Goal: Task Accomplishment & Management: Manage account settings

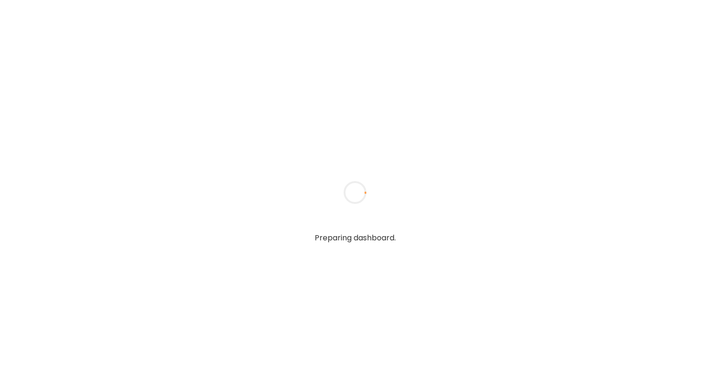
type input "**********"
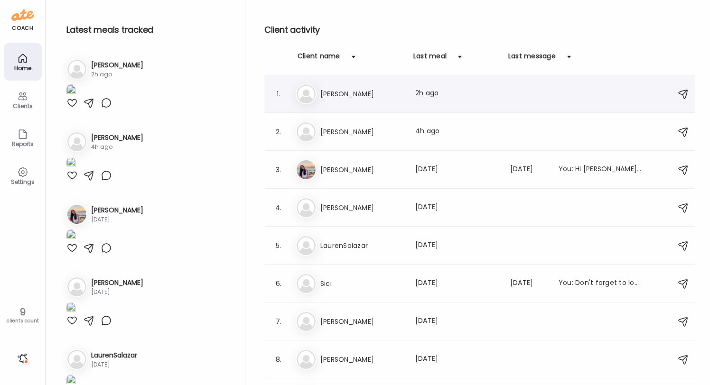
click at [366, 91] on h3 "[PERSON_NAME]" at bounding box center [362, 93] width 84 height 11
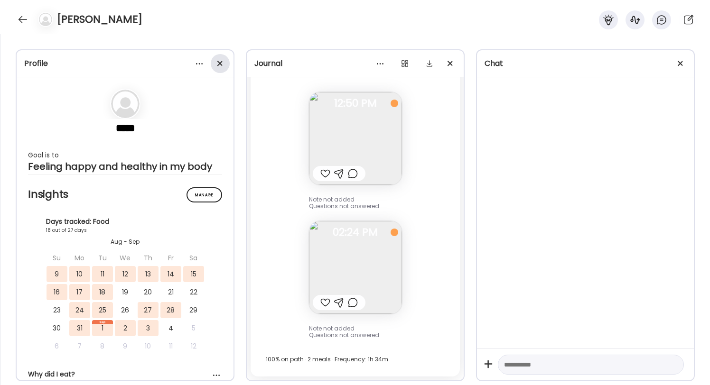
click at [221, 59] on div at bounding box center [220, 63] width 19 height 19
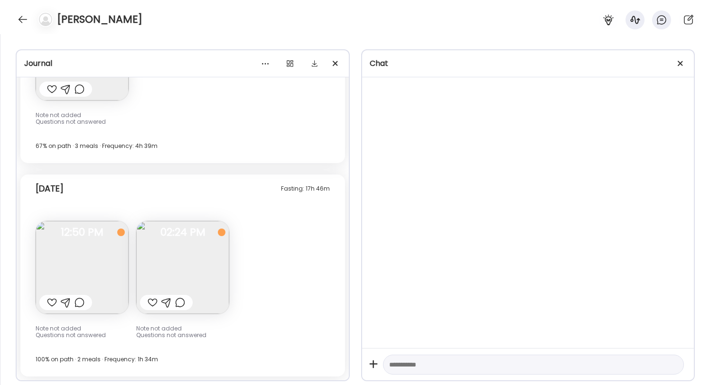
click at [688, 54] on div "Chat" at bounding box center [528, 63] width 332 height 27
click at [681, 61] on div at bounding box center [680, 63] width 19 height 19
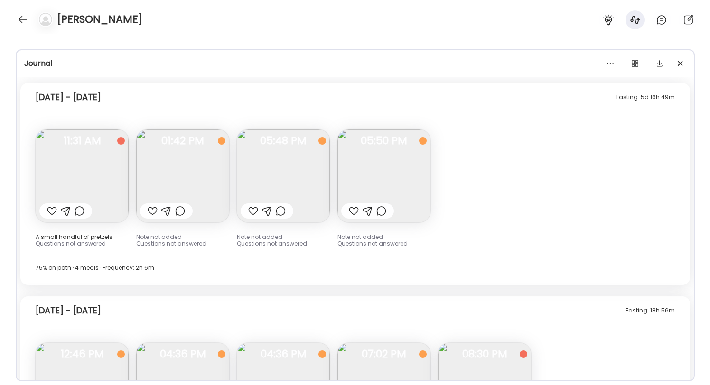
scroll to position [3810, 0]
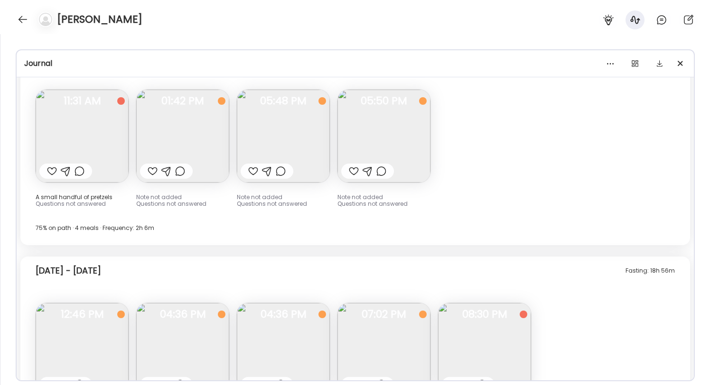
click at [166, 131] on img at bounding box center [182, 136] width 93 height 93
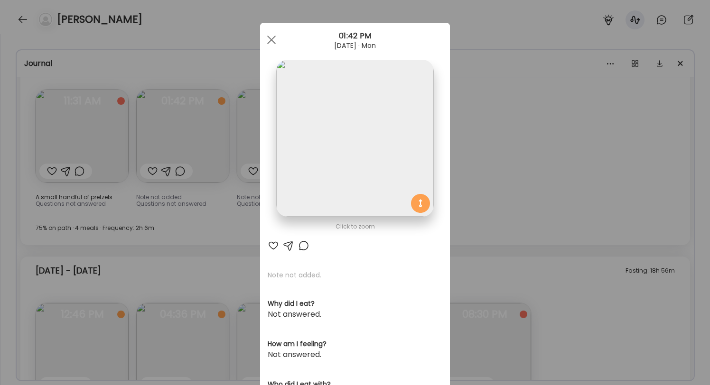
click at [172, 137] on div "Ate Coach Dashboard Wahoo! It’s official Take a moment to set up your Coach Pro…" at bounding box center [355, 192] width 710 height 385
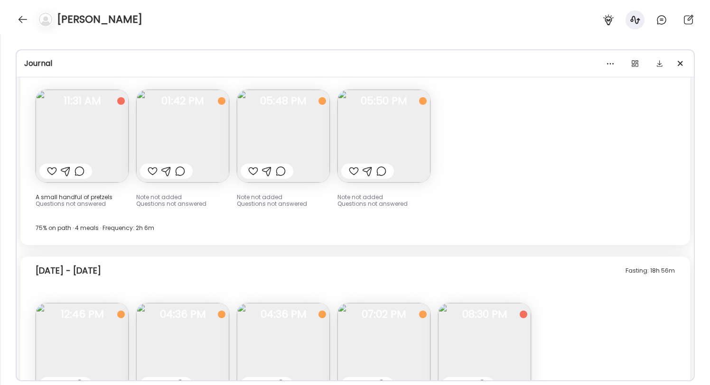
click at [230, 141] on div "Fasting: 5d 16h 49m Monday - Aug 25 A small handful of pretzels Questions not a…" at bounding box center [355, 144] width 670 height 202
click at [266, 138] on img at bounding box center [283, 136] width 93 height 93
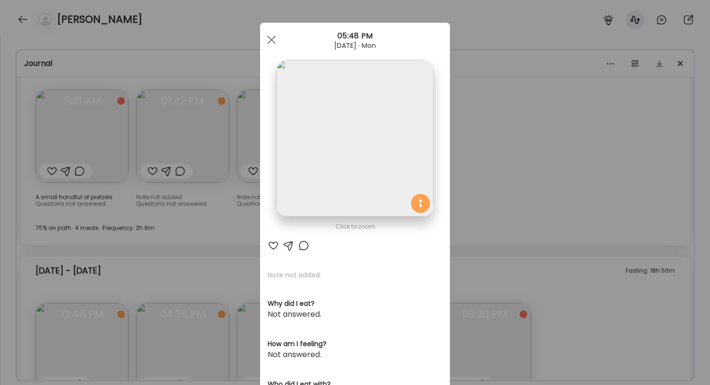
click at [198, 131] on div "Ate Coach Dashboard Wahoo! It’s official Take a moment to set up your Coach Pro…" at bounding box center [355, 192] width 710 height 385
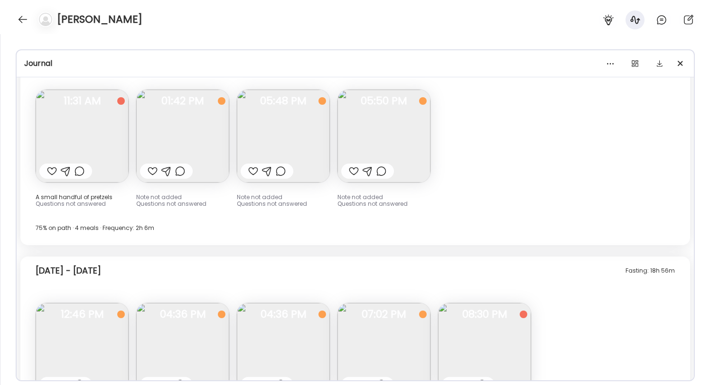
click at [394, 127] on img at bounding box center [384, 136] width 93 height 93
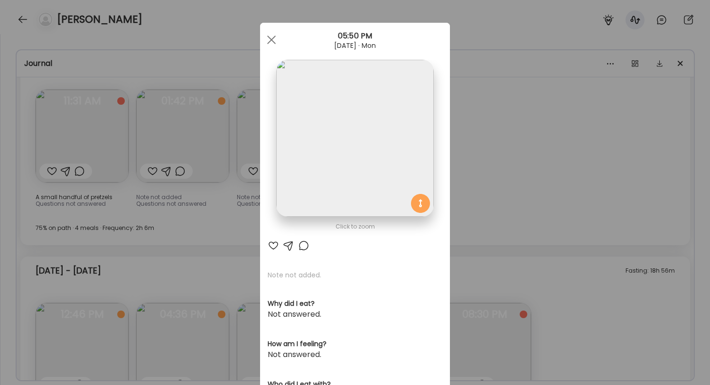
click at [522, 131] on div "Ate Coach Dashboard Wahoo! It’s official Take a moment to set up your Coach Pro…" at bounding box center [355, 192] width 710 height 385
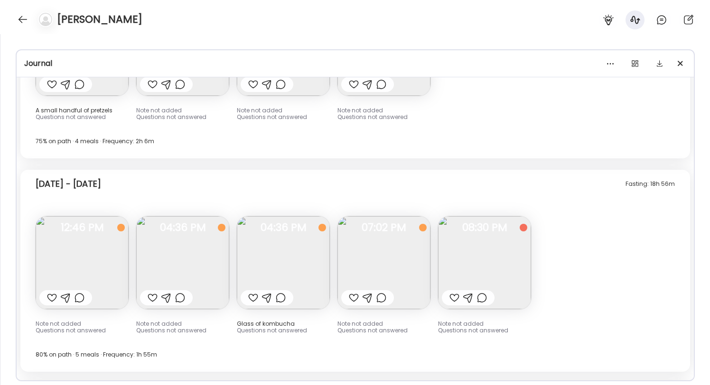
scroll to position [3977, 0]
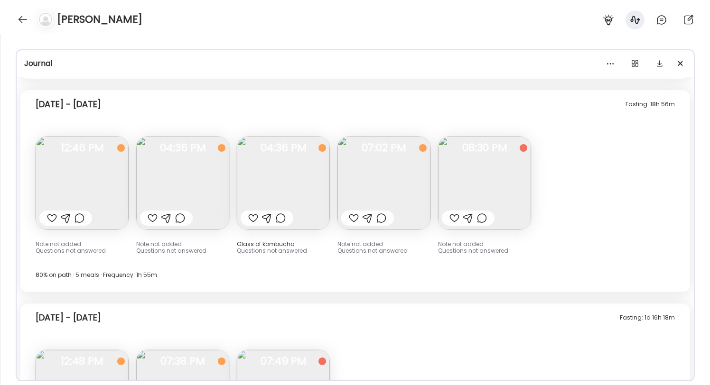
click at [116, 200] on img at bounding box center [82, 183] width 93 height 93
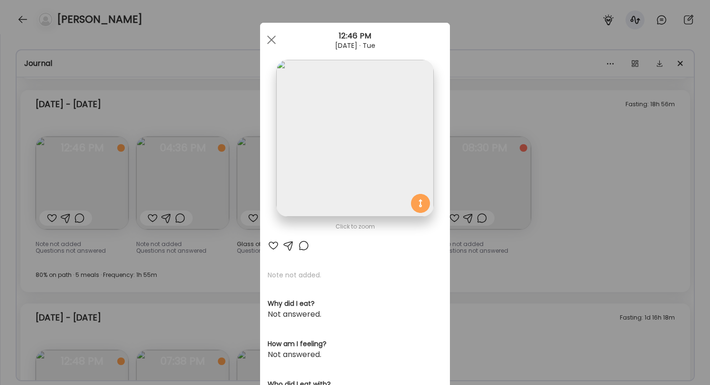
click at [169, 187] on div "Ate Coach Dashboard Wahoo! It’s official Take a moment to set up your Coach Pro…" at bounding box center [355, 192] width 710 height 385
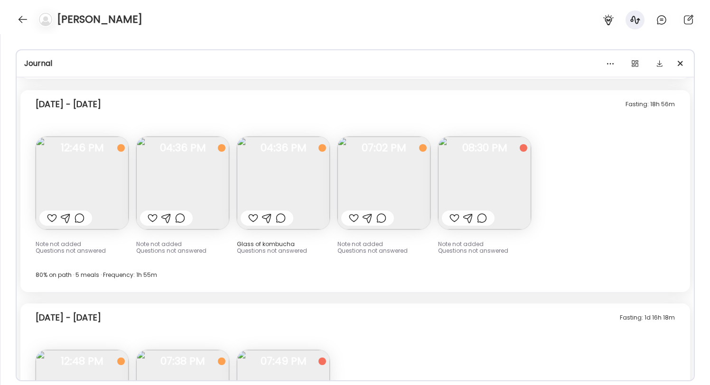
click at [169, 187] on img at bounding box center [182, 183] width 93 height 93
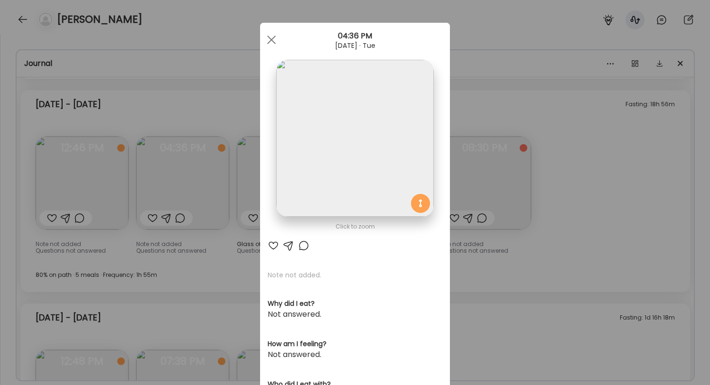
click at [199, 177] on div "Ate Coach Dashboard Wahoo! It’s official Take a moment to set up your Coach Pro…" at bounding box center [355, 192] width 710 height 385
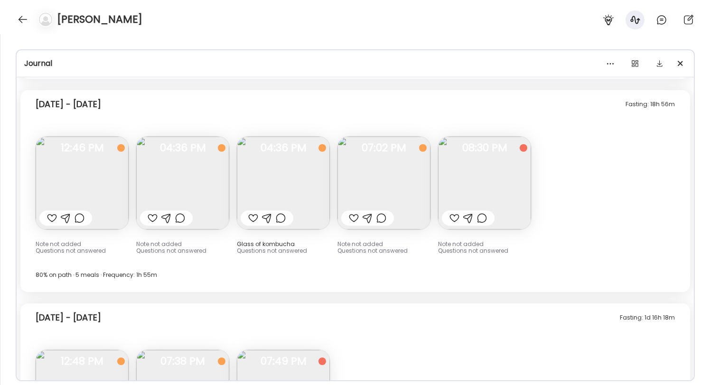
click at [269, 169] on img at bounding box center [283, 183] width 93 height 93
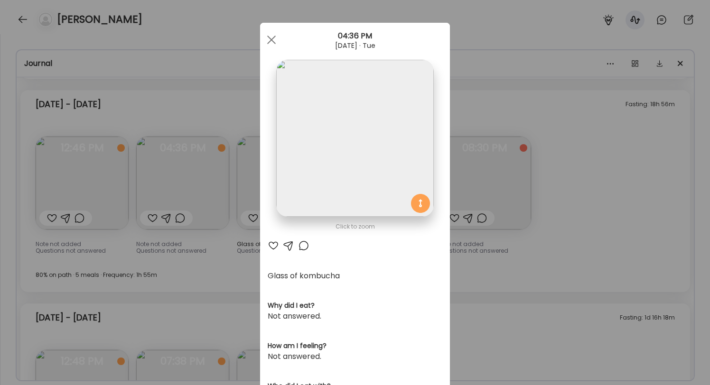
click at [507, 177] on div "Ate Coach Dashboard Wahoo! It’s official Take a moment to set up your Coach Pro…" at bounding box center [355, 192] width 710 height 385
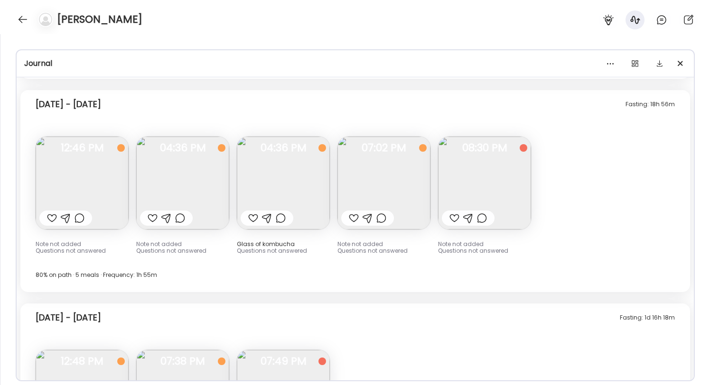
click at [434, 181] on div "Fasting: 18h 56m Tuesday - Aug 26 Note not added Questions not answered 12:46 P…" at bounding box center [355, 191] width 670 height 202
click at [420, 185] on img at bounding box center [384, 183] width 93 height 93
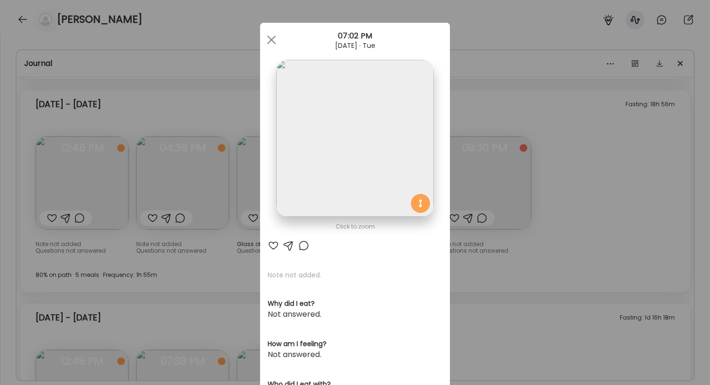
click at [493, 178] on div "Ate Coach Dashboard Wahoo! It’s official Take a moment to set up your Coach Pro…" at bounding box center [355, 192] width 710 height 385
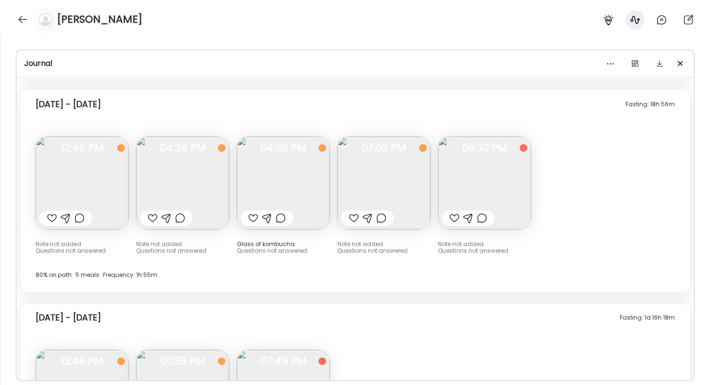
click at [495, 199] on img at bounding box center [484, 183] width 93 height 93
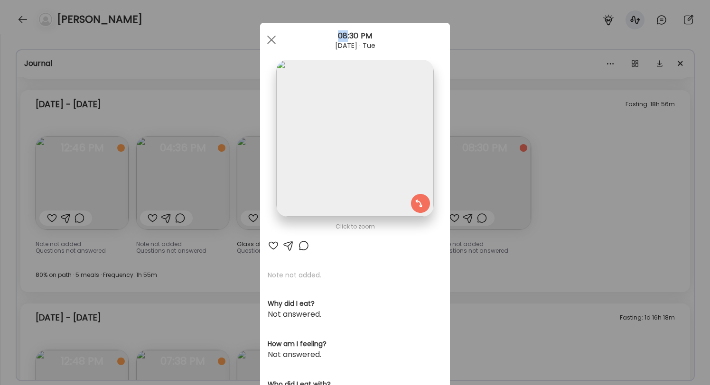
click at [495, 198] on div "Ate Coach Dashboard Wahoo! It’s official Take a moment to set up your Coach Pro…" at bounding box center [355, 192] width 710 height 385
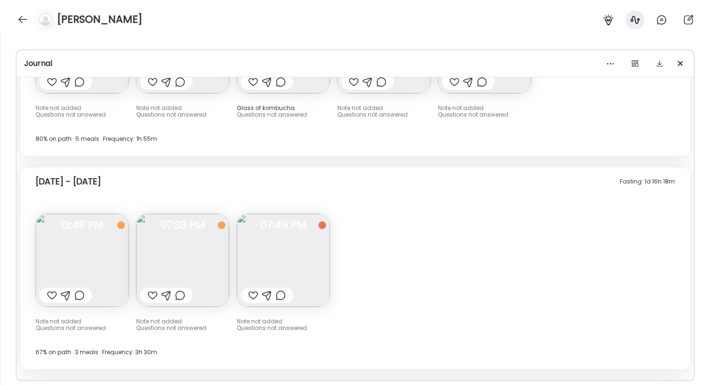
scroll to position [4119, 0]
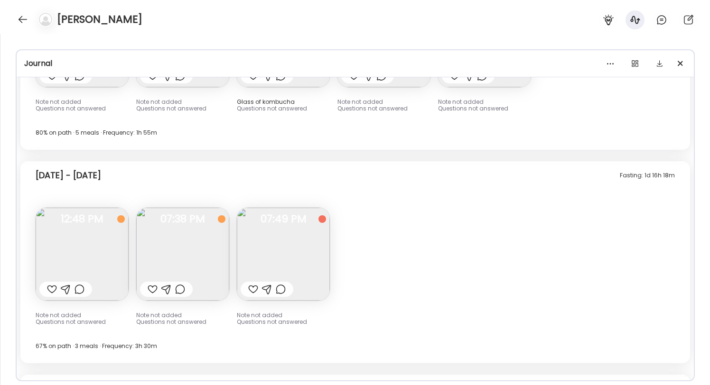
click at [80, 237] on img at bounding box center [82, 254] width 93 height 93
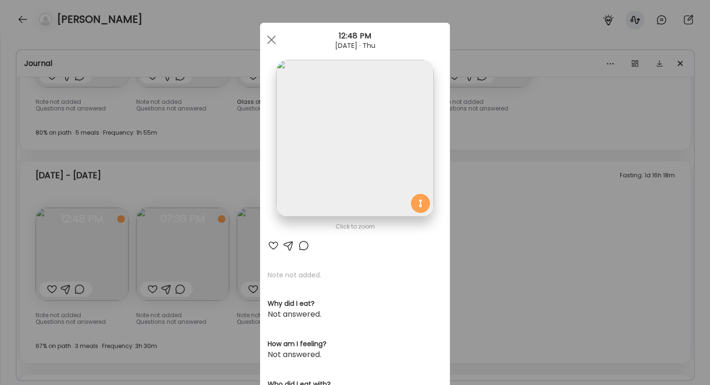
click at [151, 242] on div "Ate Coach Dashboard Wahoo! It’s official Take a moment to set up your Coach Pro…" at bounding box center [355, 192] width 710 height 385
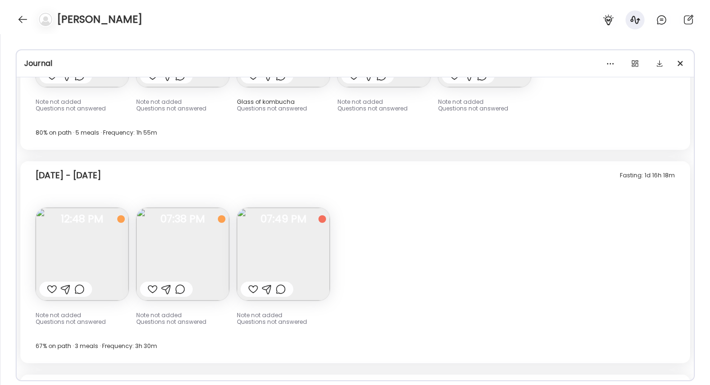
click at [174, 244] on img at bounding box center [182, 254] width 93 height 93
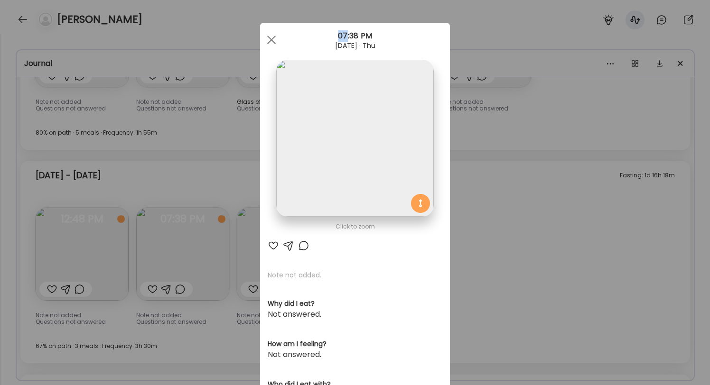
click at [174, 244] on div "Ate Coach Dashboard Wahoo! It’s official Take a moment to set up your Coach Pro…" at bounding box center [355, 192] width 710 height 385
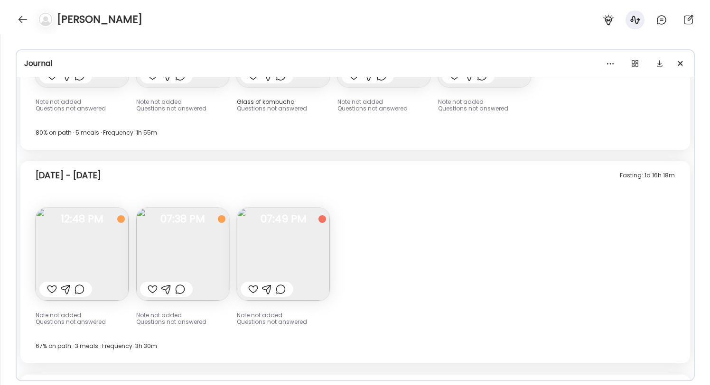
click at [280, 244] on img at bounding box center [283, 254] width 93 height 93
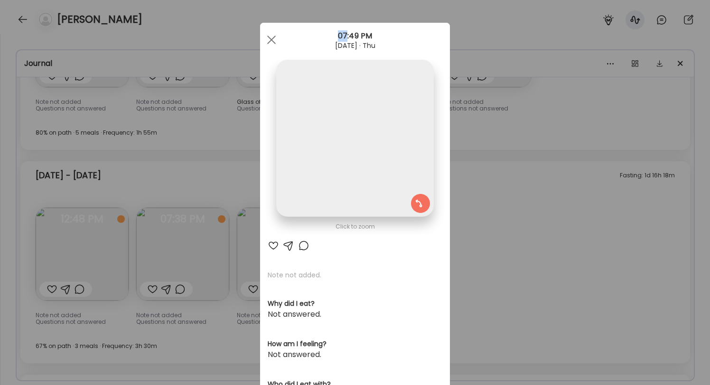
click at [210, 242] on div "Ate Coach Dashboard Wahoo! It’s official Take a moment to set up your Coach Pro…" at bounding box center [355, 192] width 710 height 385
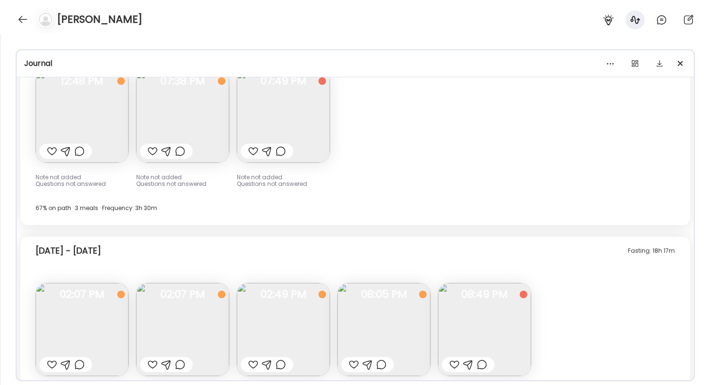
scroll to position [4349, 0]
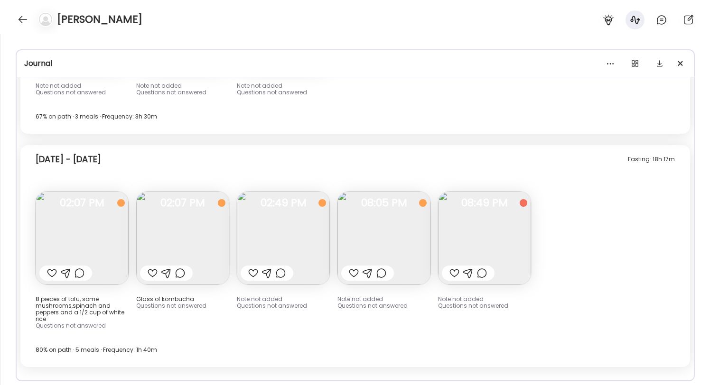
click at [75, 240] on img at bounding box center [82, 238] width 93 height 93
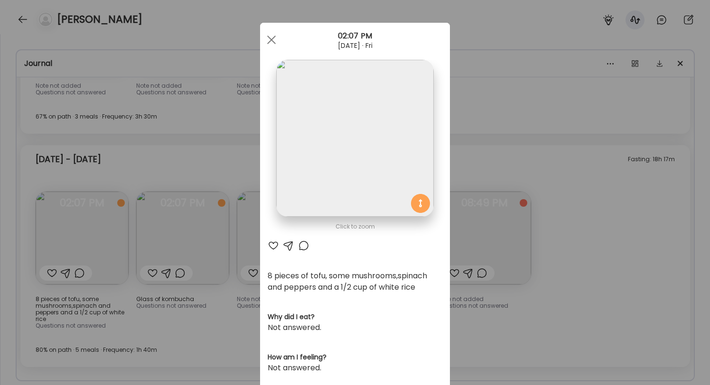
click at [156, 249] on div "Ate Coach Dashboard Wahoo! It’s official Take a moment to set up your Coach Pro…" at bounding box center [355, 192] width 710 height 385
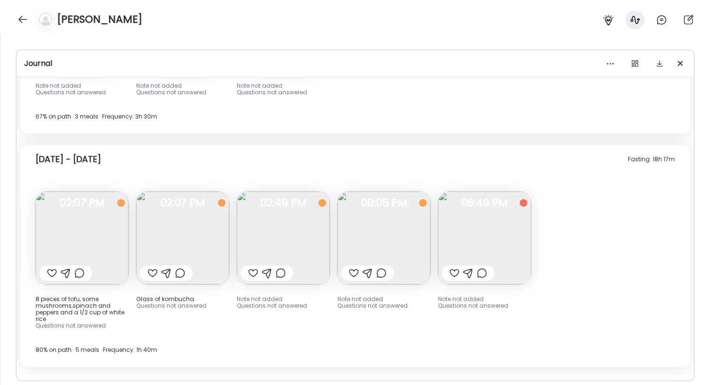
click at [385, 238] on img at bounding box center [384, 238] width 93 height 93
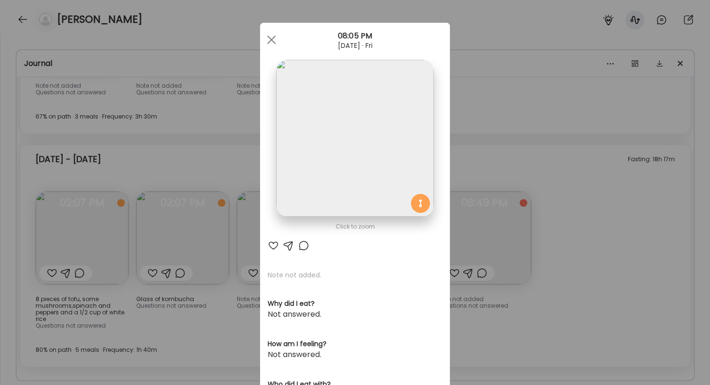
click at [498, 269] on div "Ate Coach Dashboard Wahoo! It’s official Take a moment to set up your Coach Pro…" at bounding box center [355, 192] width 710 height 385
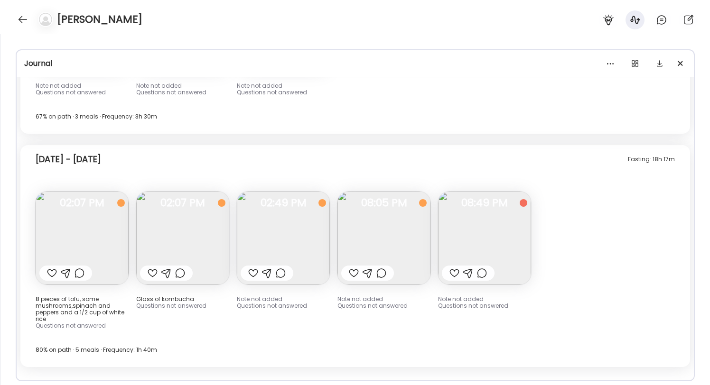
click at [492, 262] on img at bounding box center [484, 238] width 93 height 93
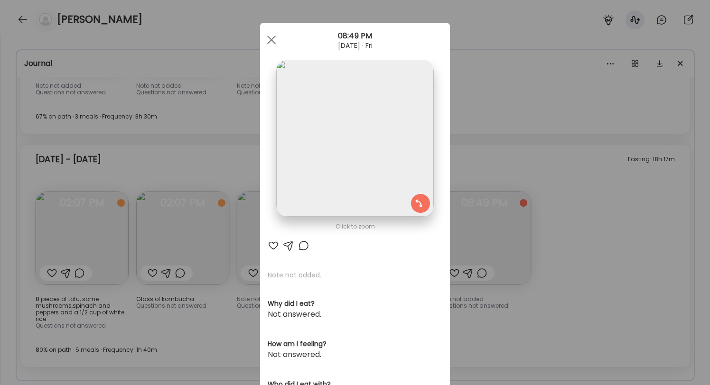
click at [495, 259] on div "Ate Coach Dashboard Wahoo! It’s official Take a moment to set up your Coach Pro…" at bounding box center [355, 192] width 710 height 385
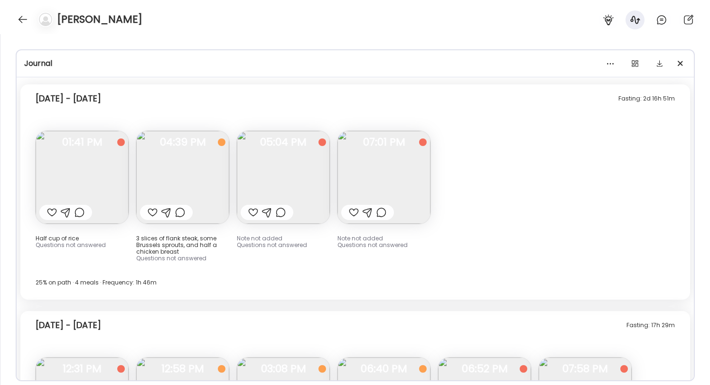
scroll to position [4702, 0]
click at [319, 177] on img at bounding box center [283, 177] width 93 height 93
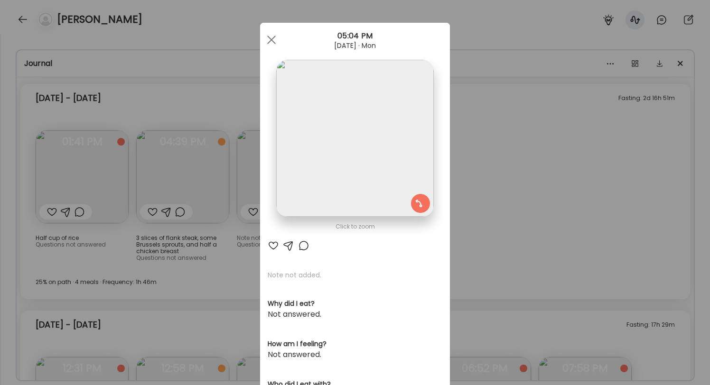
click at [177, 215] on div "Ate Coach Dashboard Wahoo! It’s official Take a moment to set up your Coach Pro…" at bounding box center [355, 192] width 710 height 385
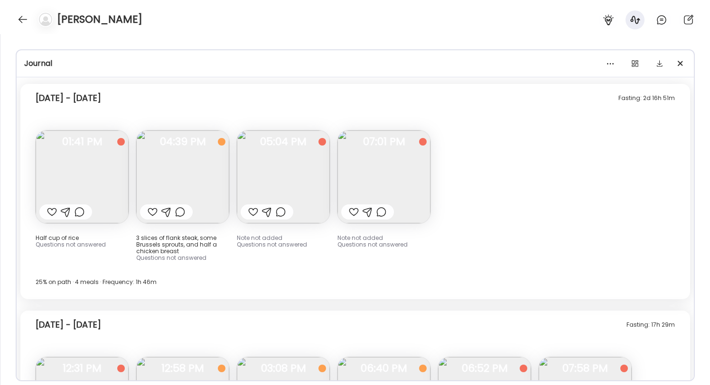
click at [396, 196] on img at bounding box center [384, 177] width 93 height 93
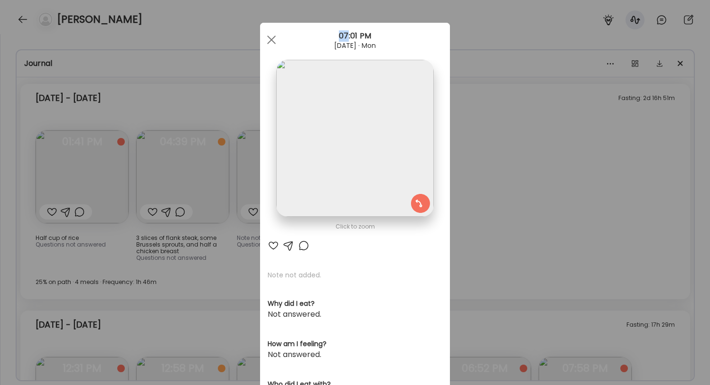
click at [516, 197] on div "Ate Coach Dashboard Wahoo! It’s official Take a moment to set up your Coach Pro…" at bounding box center [355, 192] width 710 height 385
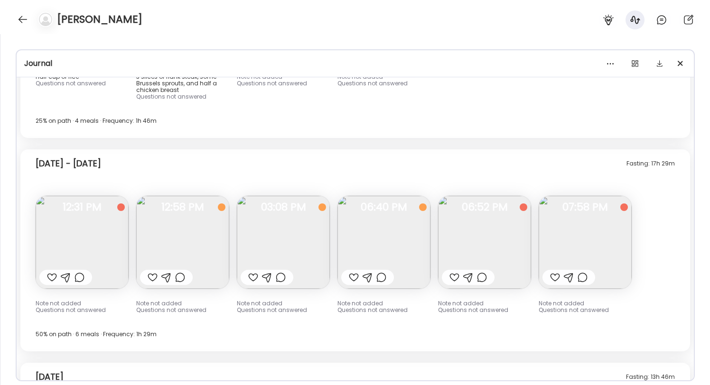
scroll to position [4882, 0]
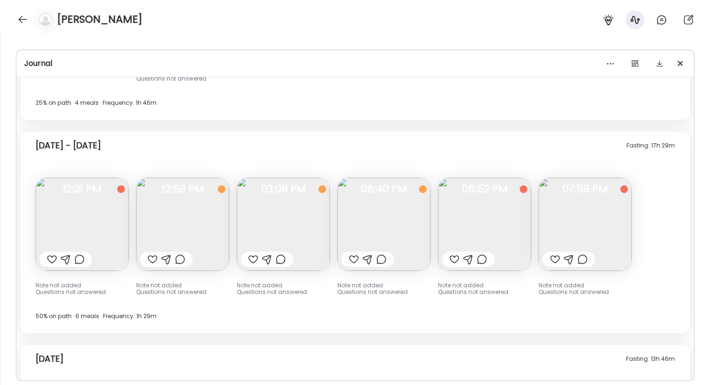
click at [66, 235] on img at bounding box center [82, 224] width 93 height 93
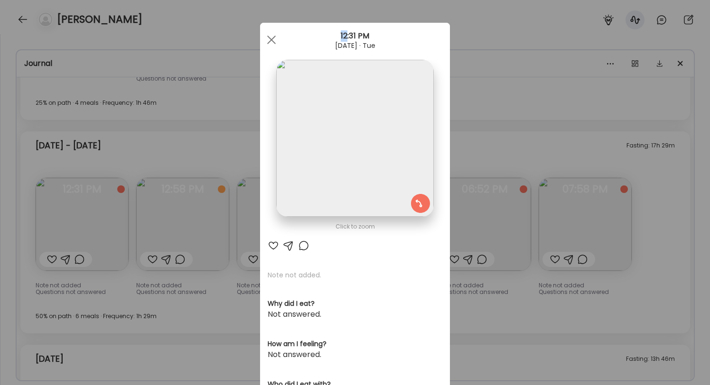
click at [90, 237] on div "Ate Coach Dashboard Wahoo! It’s official Take a moment to set up your Coach Pro…" at bounding box center [355, 192] width 710 height 385
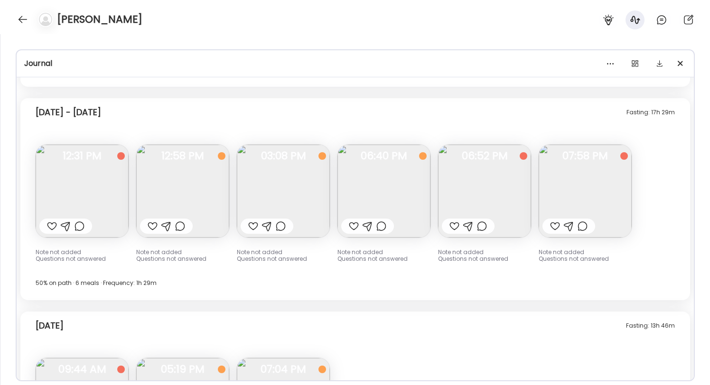
scroll to position [4927, 0]
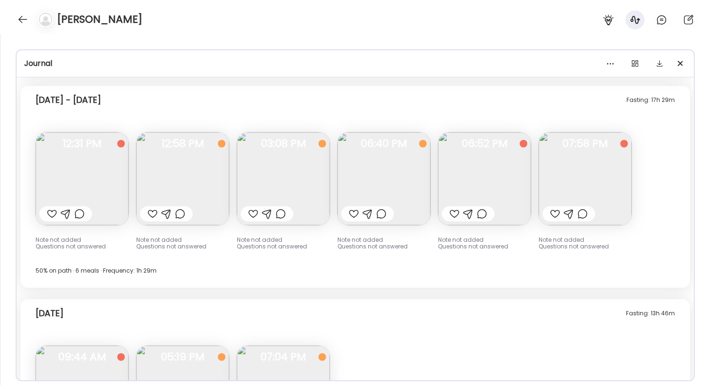
click at [210, 198] on img at bounding box center [182, 178] width 93 height 93
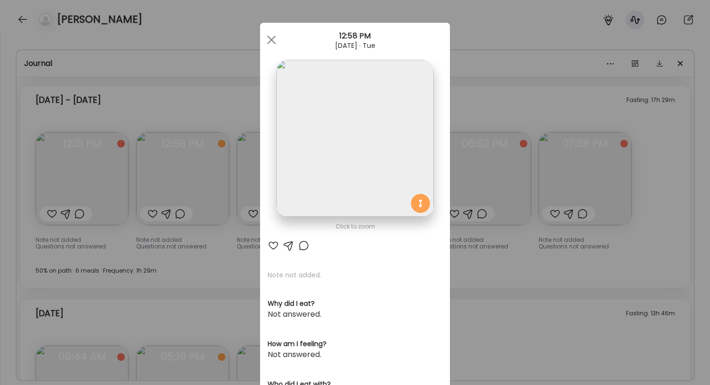
click at [195, 208] on div "Ate Coach Dashboard Wahoo! It’s official Take a moment to set up your Coach Pro…" at bounding box center [355, 192] width 710 height 385
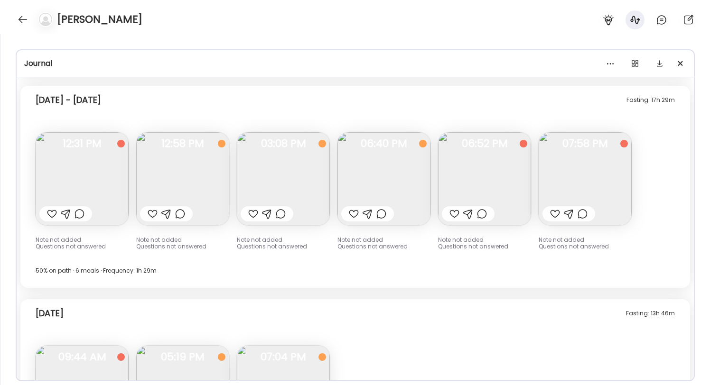
click at [423, 181] on img at bounding box center [384, 178] width 93 height 93
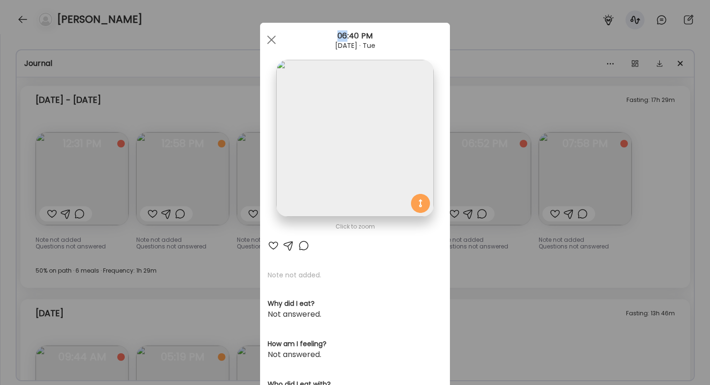
click at [518, 177] on div "Ate Coach Dashboard Wahoo! It’s official Take a moment to set up your Coach Pro…" at bounding box center [355, 192] width 710 height 385
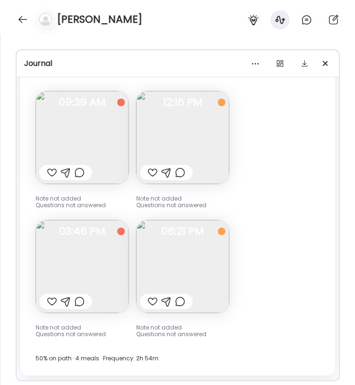
scroll to position [7209, 0]
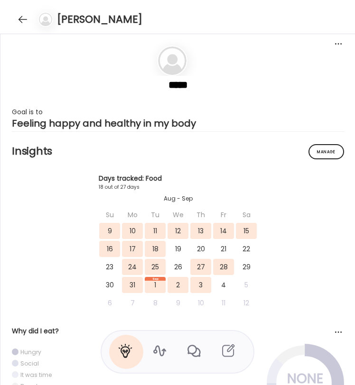
click at [158, 356] on icon at bounding box center [159, 351] width 15 height 15
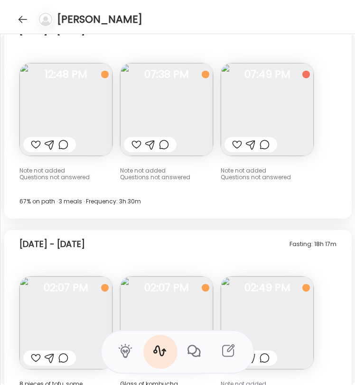
scroll to position [5819, 0]
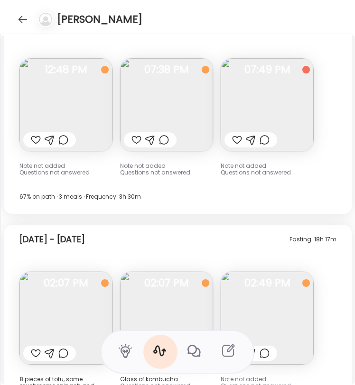
click at [147, 131] on img at bounding box center [166, 104] width 93 height 93
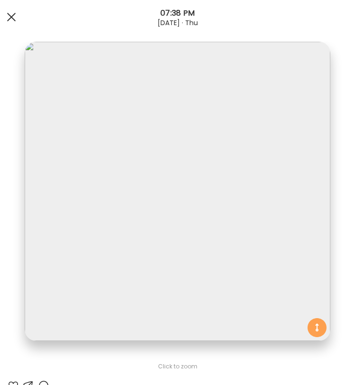
click at [11, 22] on div at bounding box center [11, 17] width 19 height 19
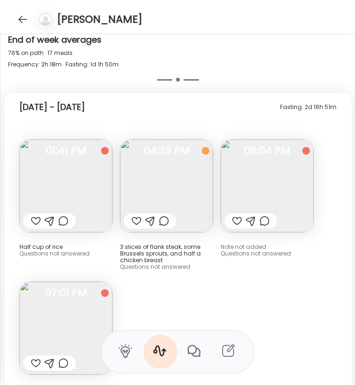
scroll to position [6490, 0]
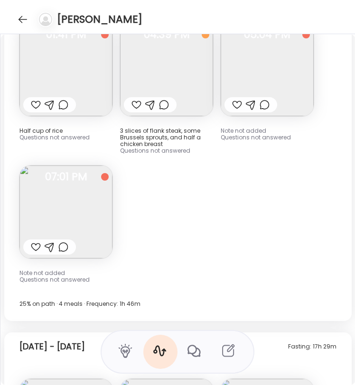
click at [274, 75] on img at bounding box center [267, 69] width 93 height 93
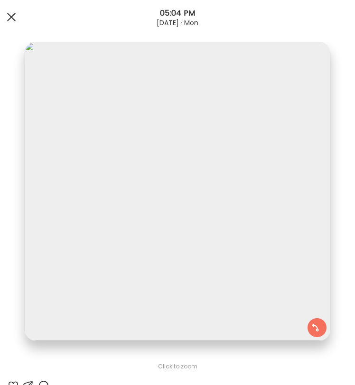
click at [9, 17] on div at bounding box center [11, 17] width 19 height 19
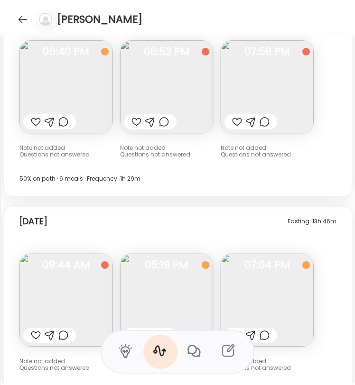
scroll to position [6952, 0]
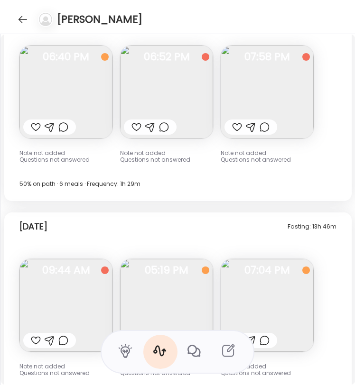
click at [175, 105] on img at bounding box center [166, 92] width 93 height 93
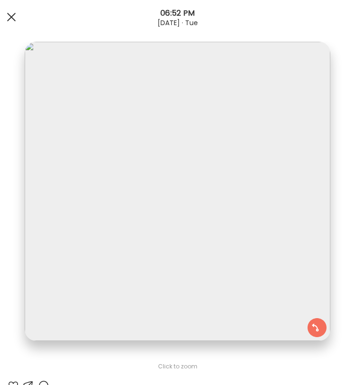
click at [8, 21] on div at bounding box center [11, 17] width 19 height 19
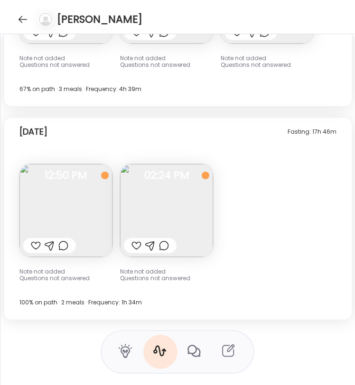
scroll to position [7263, 0]
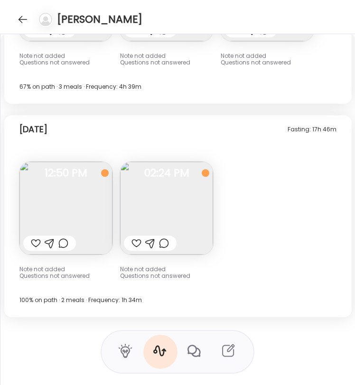
click at [85, 233] on img at bounding box center [65, 208] width 93 height 93
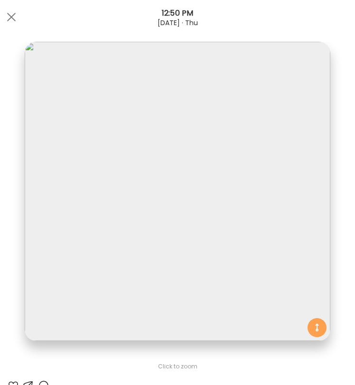
click at [54, 72] on img at bounding box center [178, 192] width 306 height 300
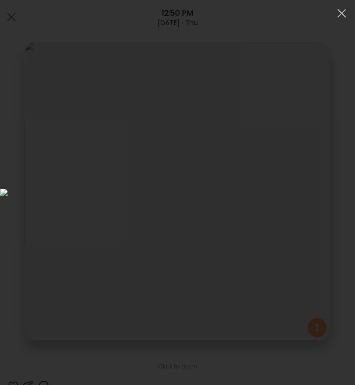
click at [28, 189] on img at bounding box center [177, 193] width 355 height 8
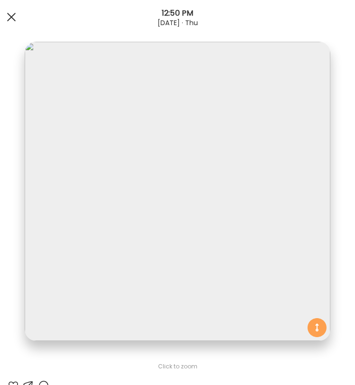
click at [9, 12] on div at bounding box center [11, 17] width 19 height 19
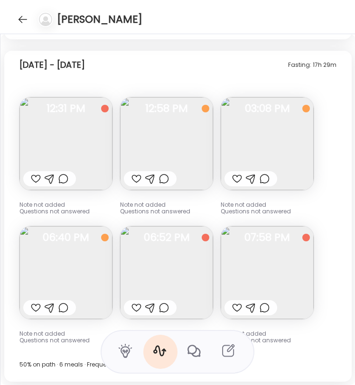
scroll to position [6617, 0]
